Goal: Transaction & Acquisition: Purchase product/service

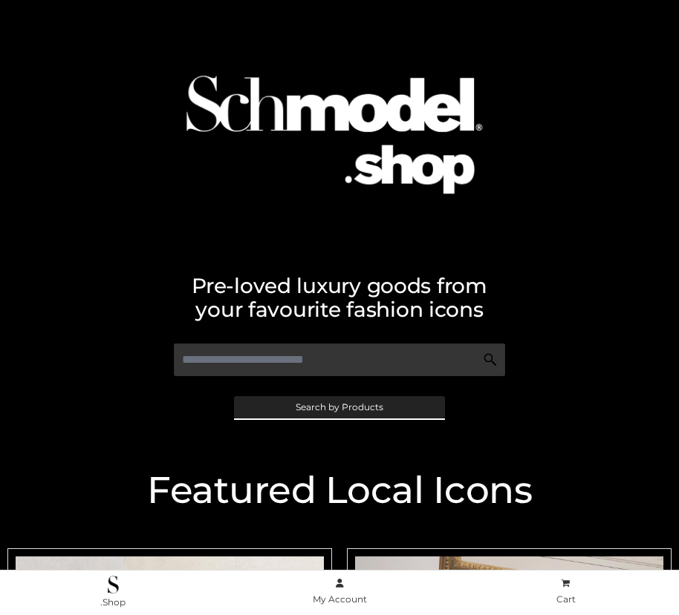
click at [339, 407] on span "Search by Products" at bounding box center [339, 407] width 88 height 9
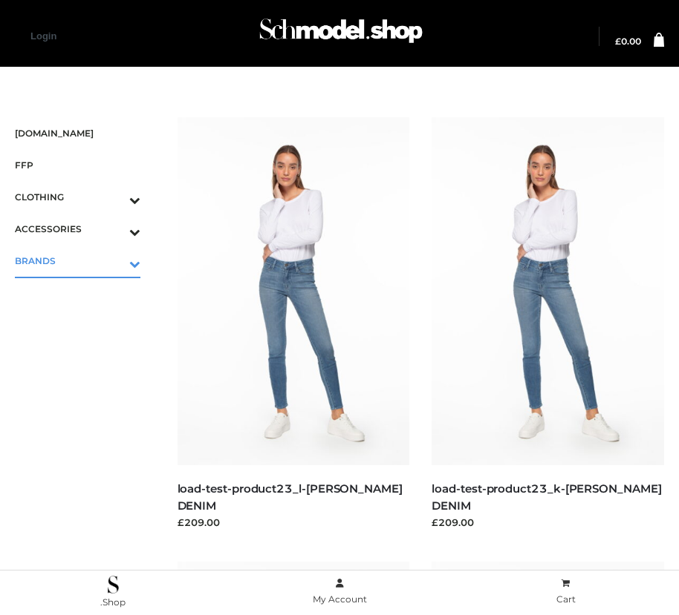
click at [114, 261] on icon "Toggle Submenu" at bounding box center [57, 263] width 166 height 17
click at [85, 324] on span "PARKERSMITH" at bounding box center [85, 324] width 111 height 17
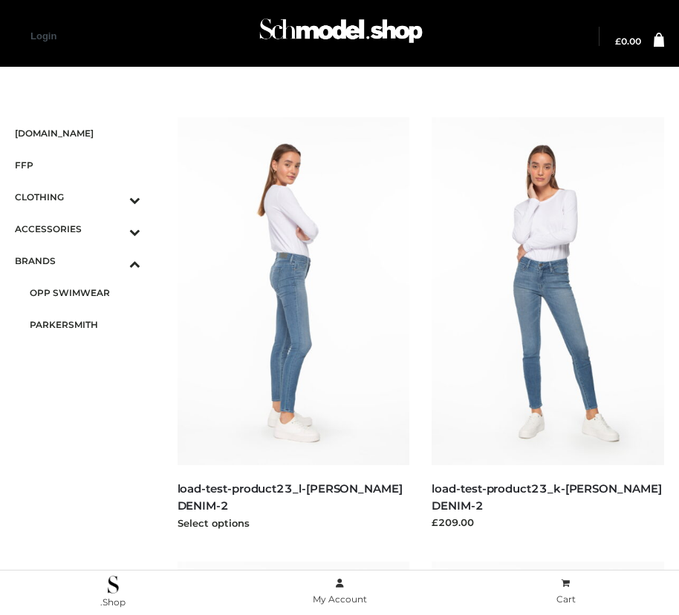
click at [293, 324] on img at bounding box center [293, 291] width 232 height 348
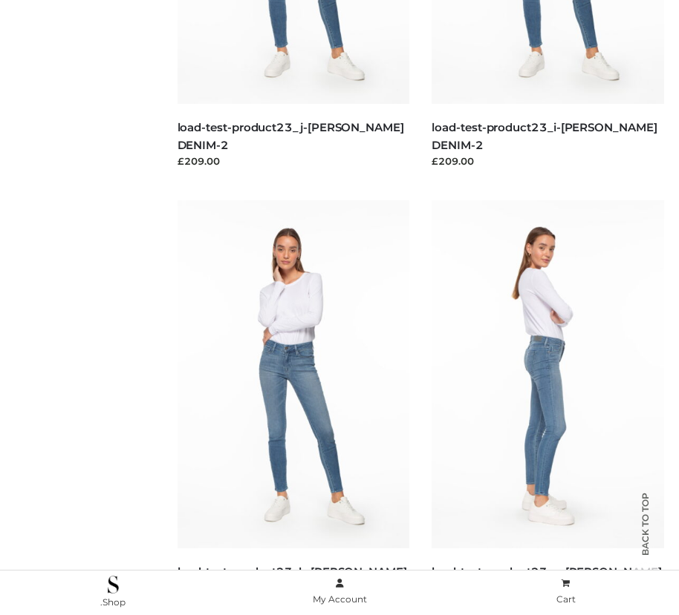
click at [547, 408] on img at bounding box center [547, 374] width 232 height 348
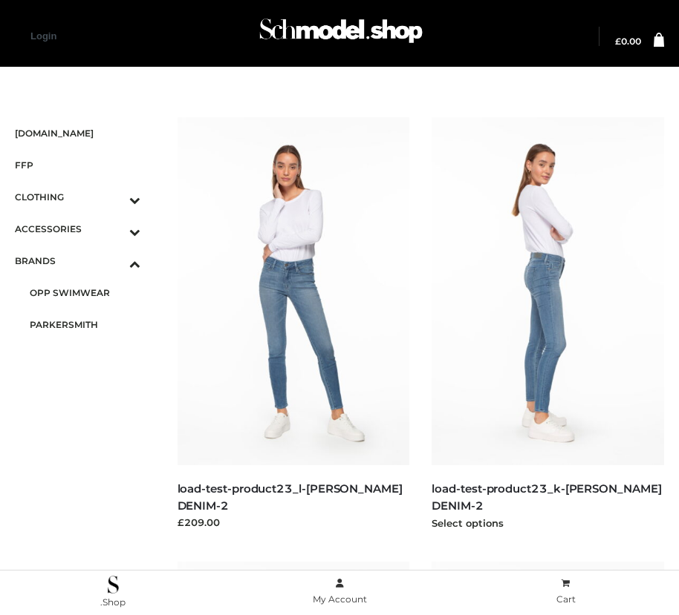
click at [547, 324] on img at bounding box center [547, 291] width 232 height 348
